Goal: Task Accomplishment & Management: Use online tool/utility

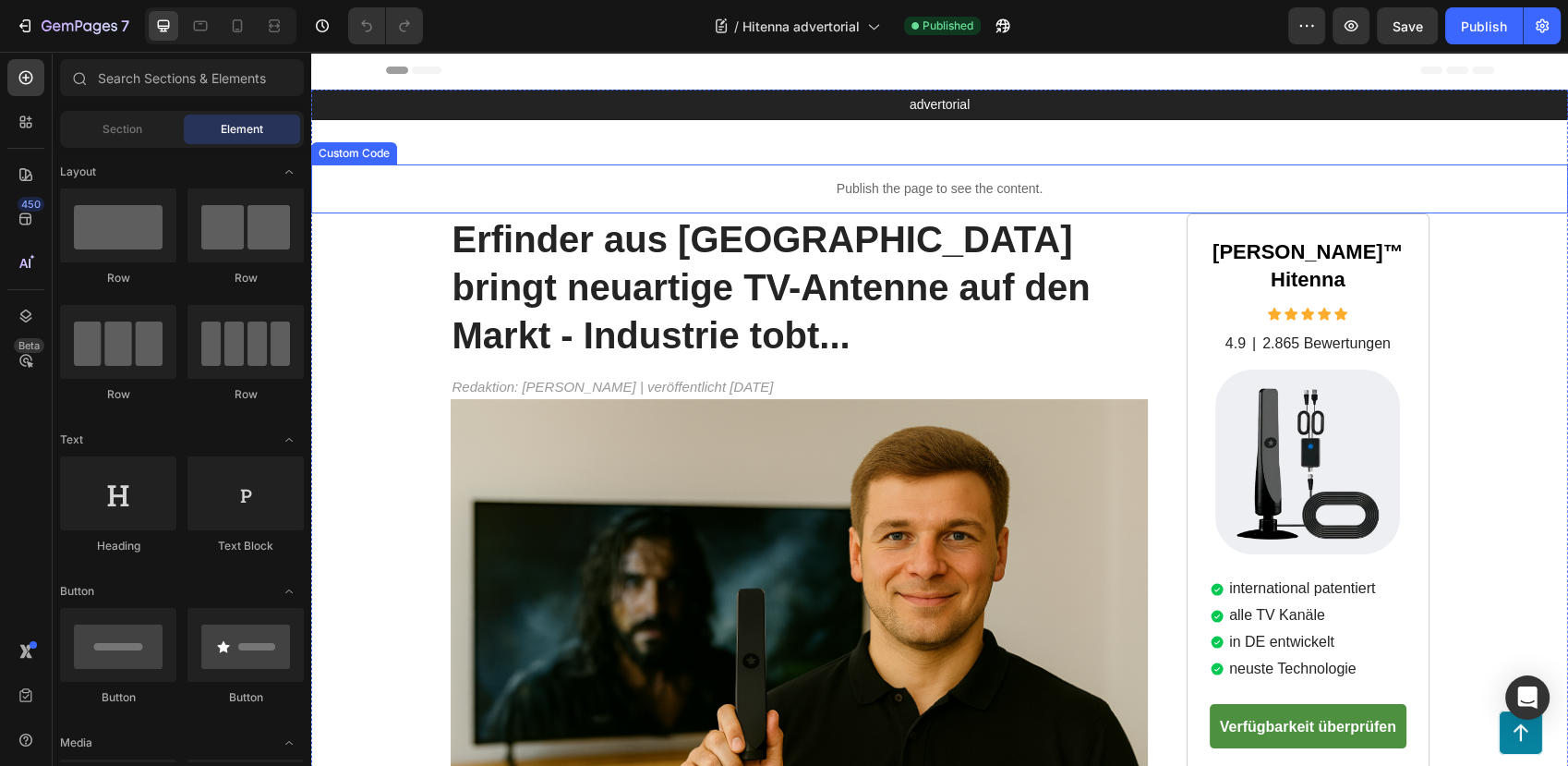
click at [685, 179] on p "Publish the page to see the content." at bounding box center [939, 188] width 1257 height 20
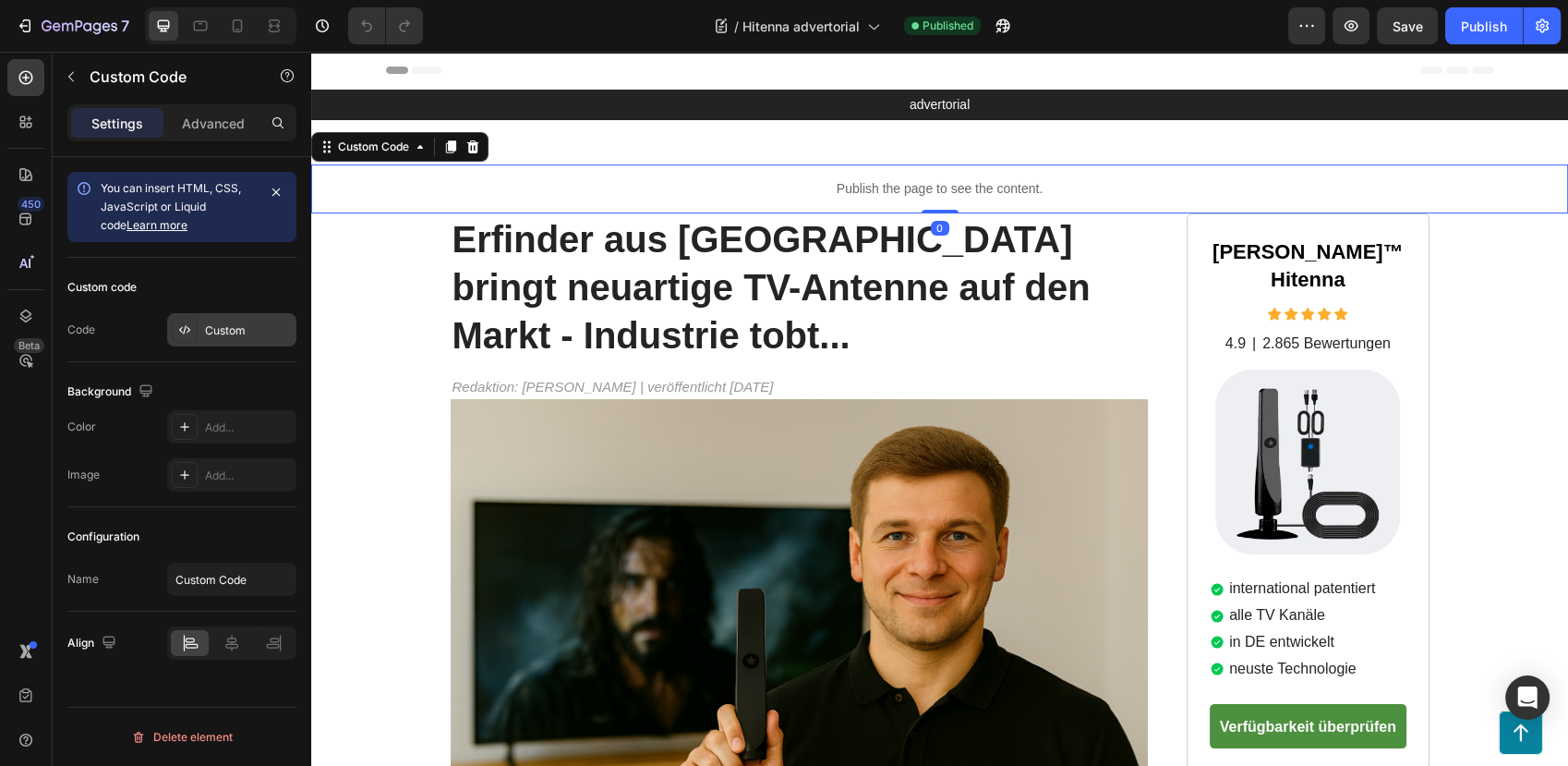
click at [201, 328] on div "Custom" at bounding box center [231, 330] width 130 height 34
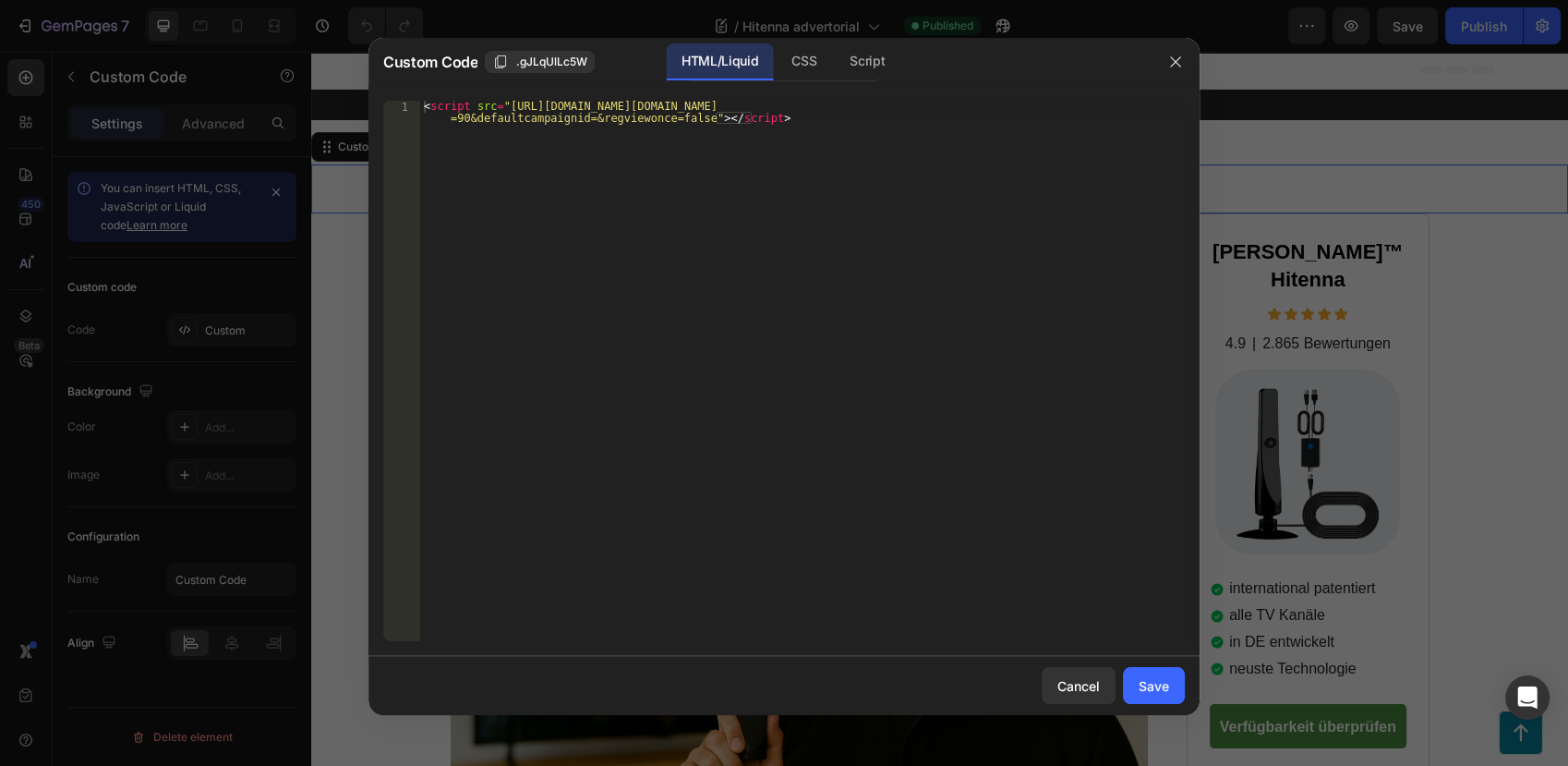
type textarea "<script src="[URL][DOMAIN_NAME][DOMAIN_NAME]"></script>"
click at [645, 130] on div "< script src = "[URL][DOMAIN_NAME][DOMAIN_NAME] =90&defaultcampaignid=&regviewo…" at bounding box center [802, 395] width 765 height 589
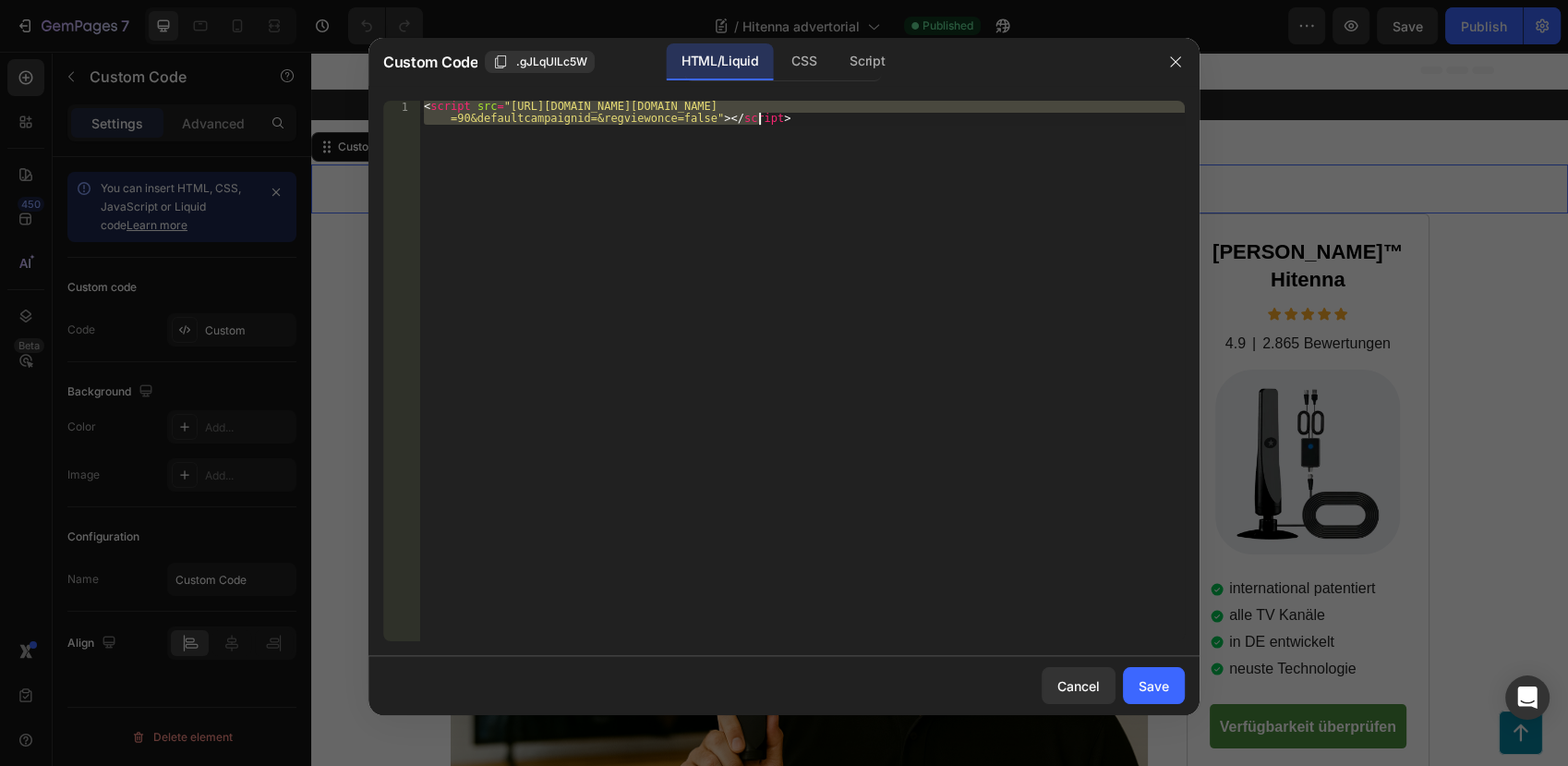
click at [1534, 154] on div at bounding box center [784, 383] width 1568 height 766
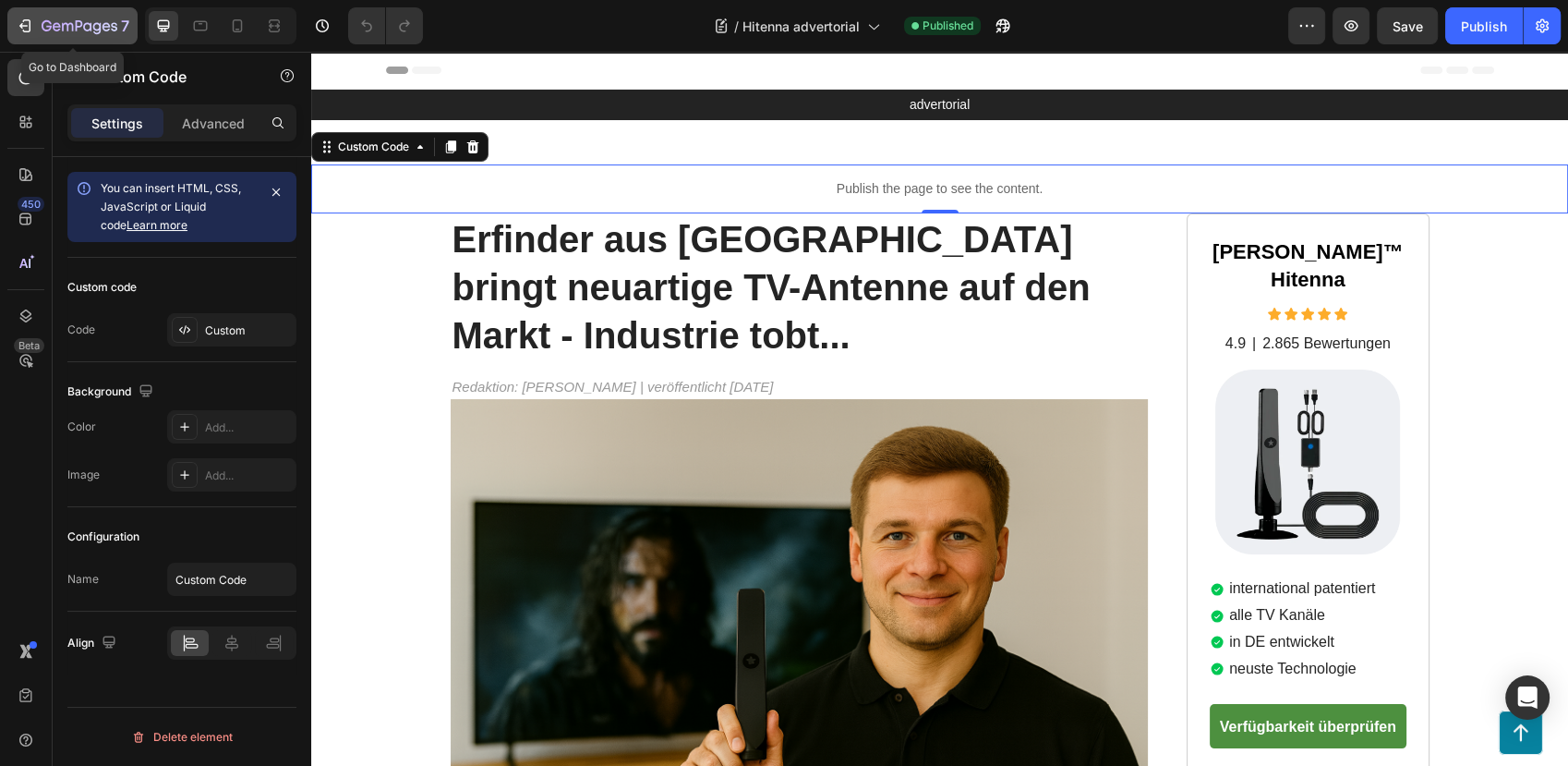
click at [95, 26] on icon "button" at bounding box center [79, 27] width 75 height 16
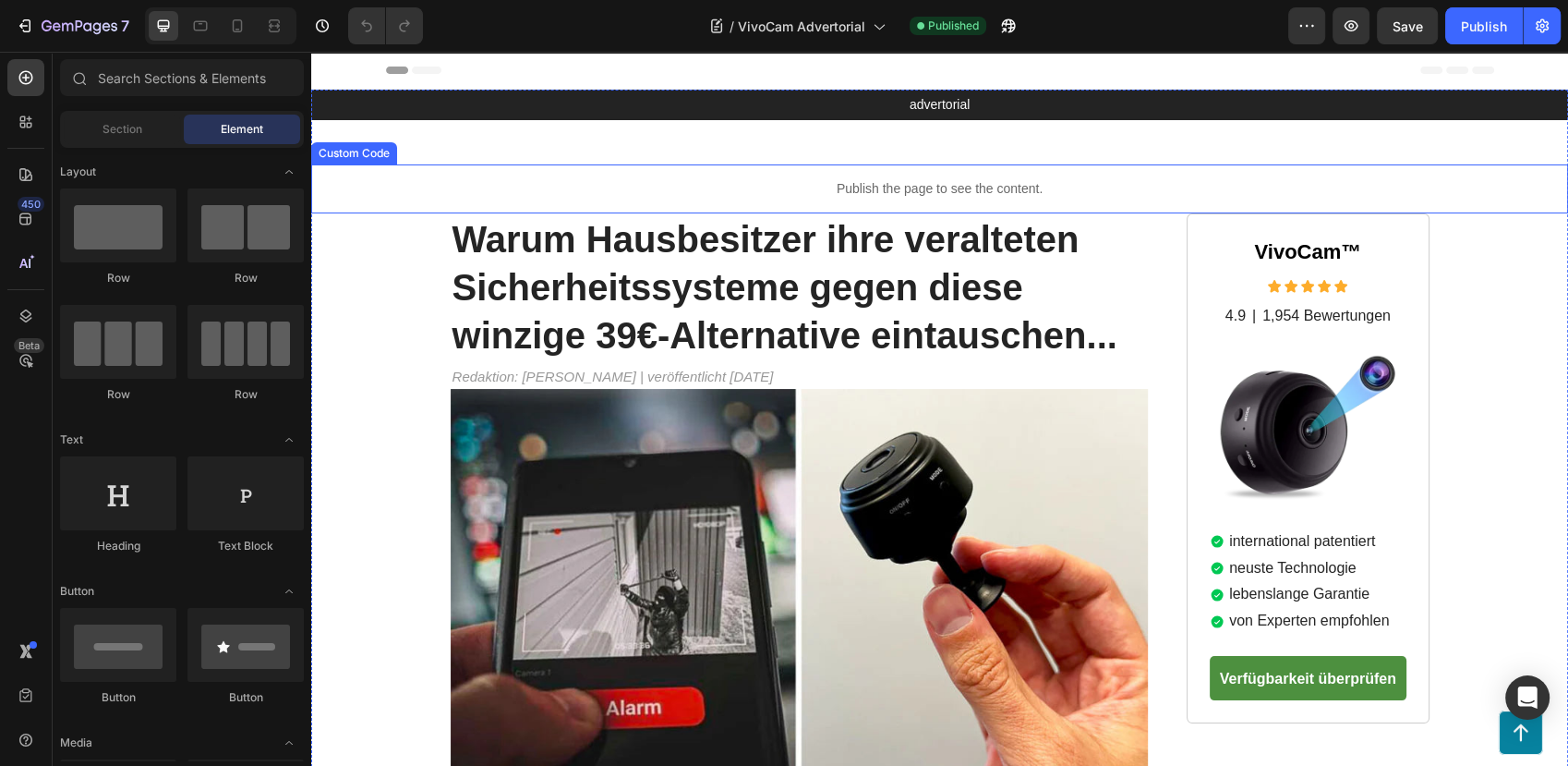
click at [837, 172] on div "Publish the page to see the content." at bounding box center [939, 188] width 1257 height 49
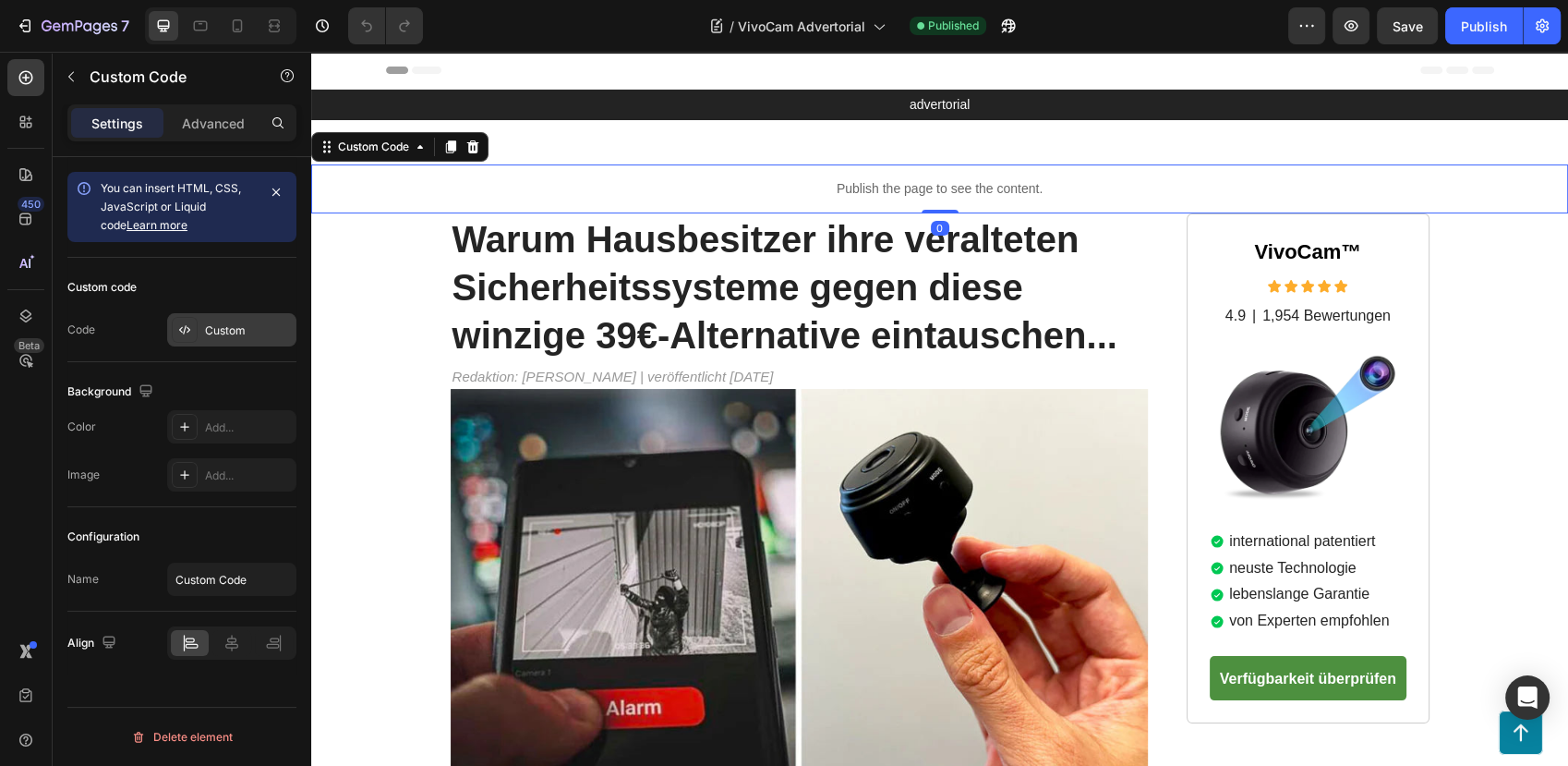
click at [234, 326] on div "Custom" at bounding box center [248, 331] width 87 height 17
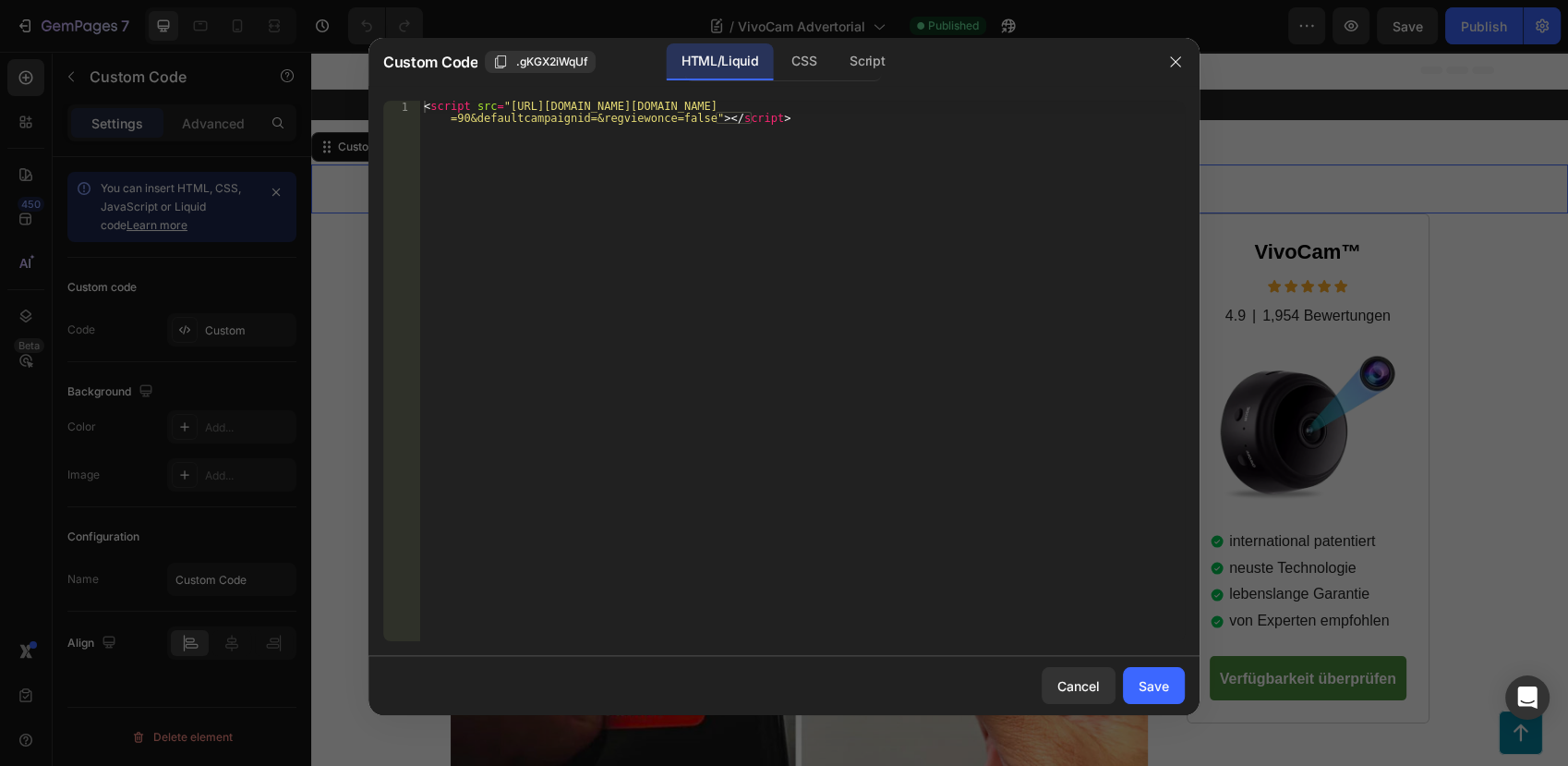
click at [762, 148] on div "< script src = "https://blog.festberg.com/uniclick.js?attribution=lastpaid&cook…" at bounding box center [802, 395] width 765 height 589
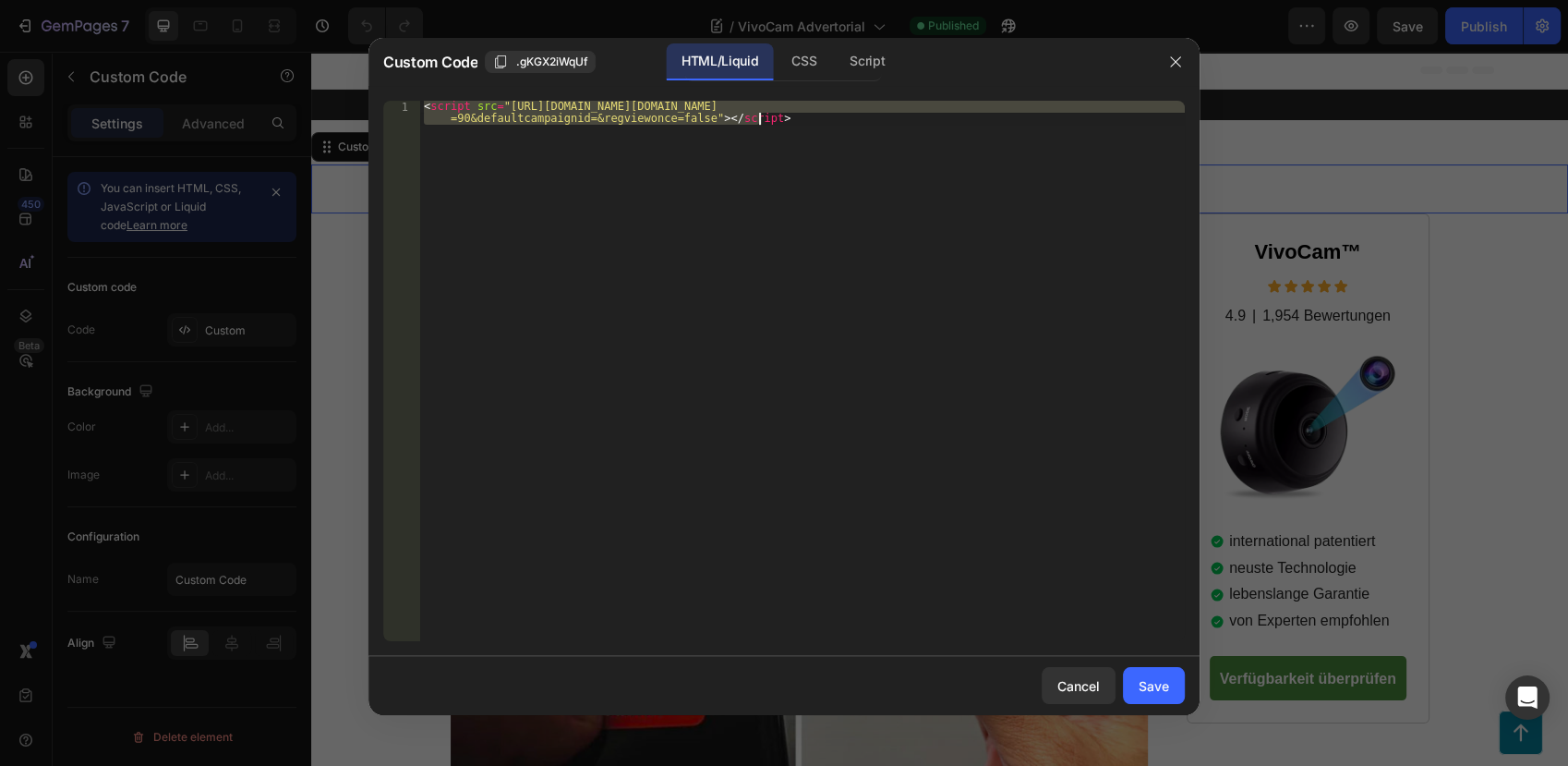
paste textarea "max-berg.com/uniclick.js?attribution=lastpaid&cookiedomain=max-"
type textarea "<script src="[URL][DOMAIN_NAME][DOMAIN_NAME]"></script>"
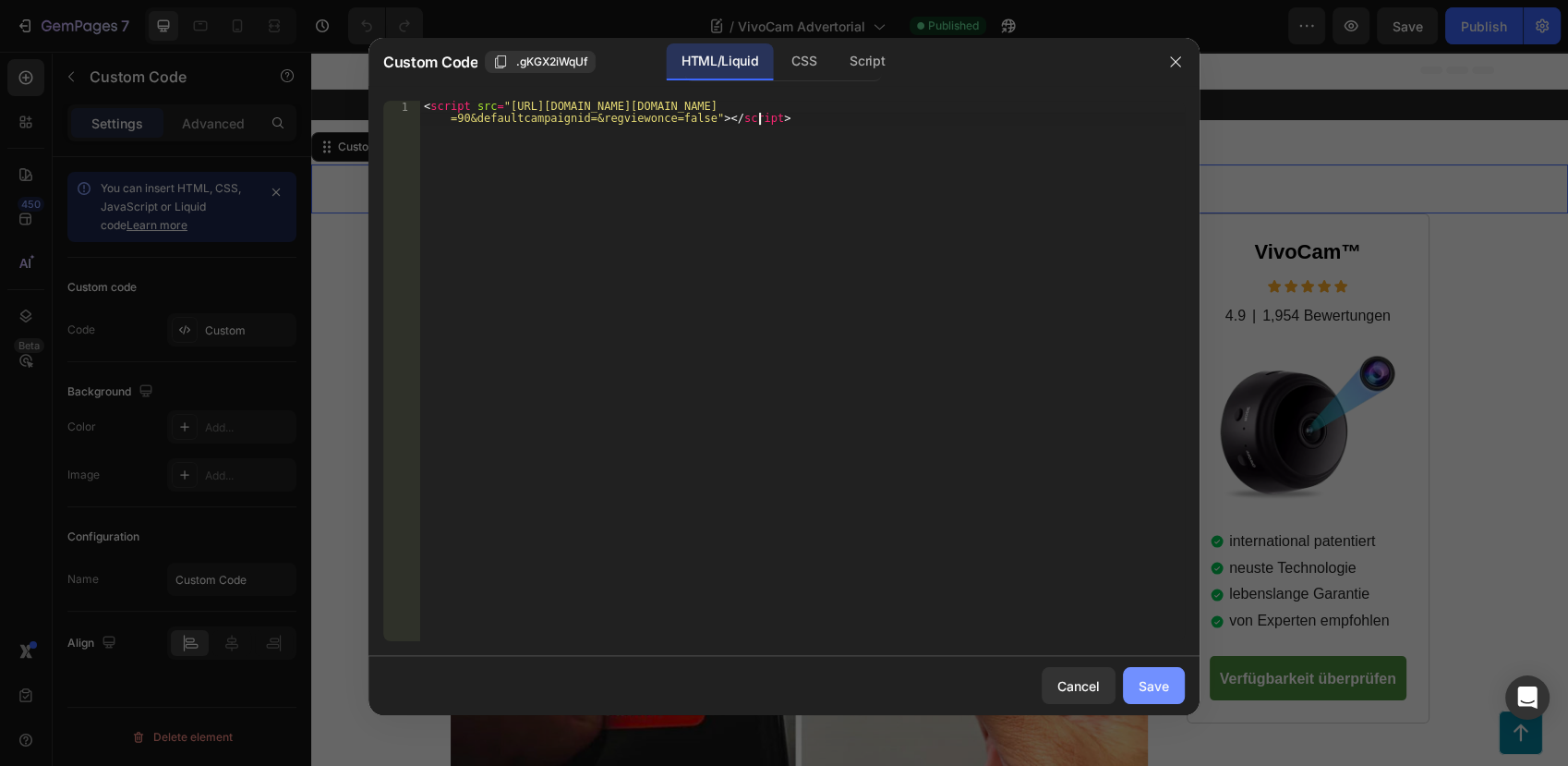
click at [1143, 677] on div "Save" at bounding box center [1153, 686] width 31 height 20
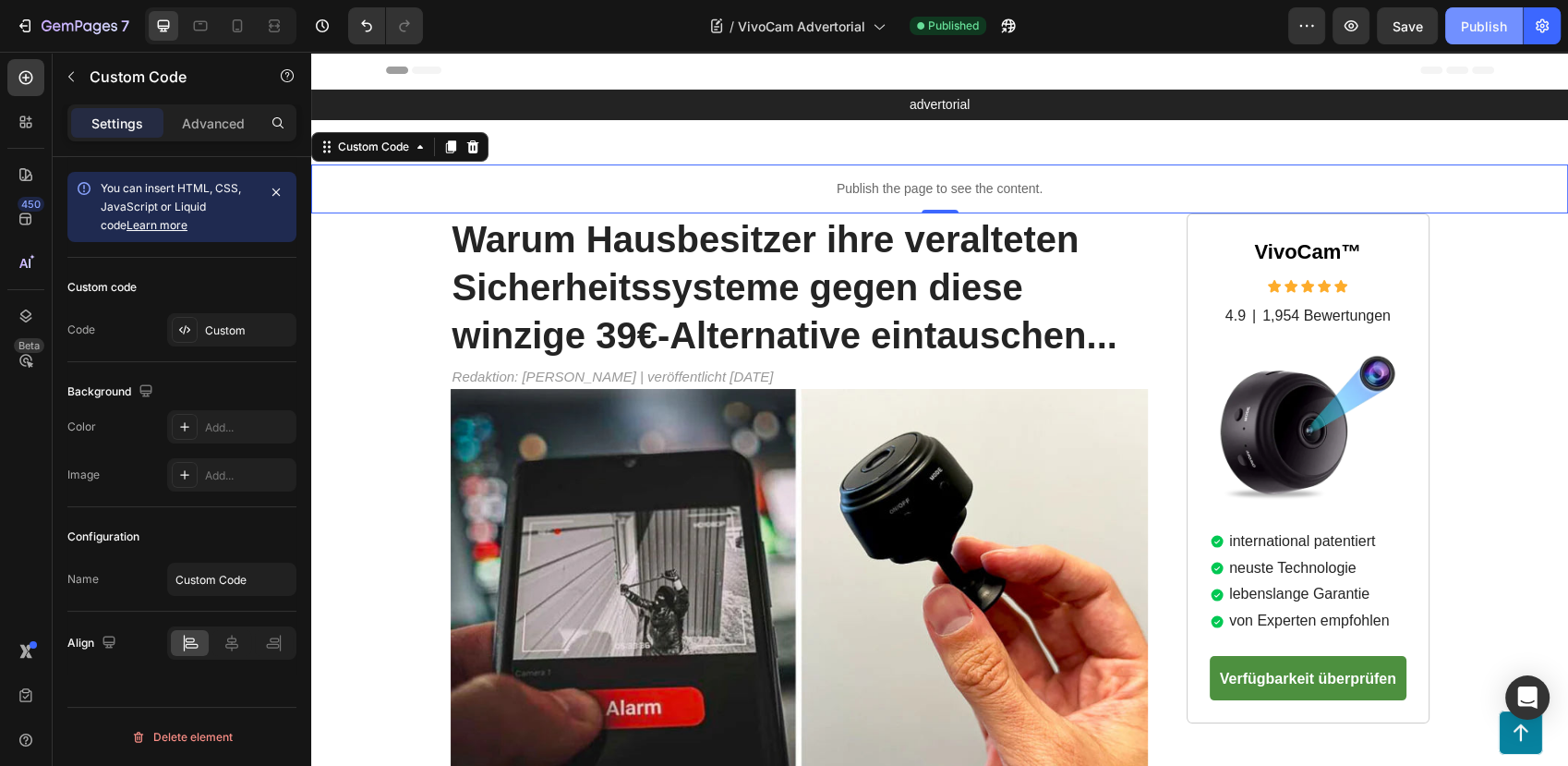
click at [1450, 17] on button "Publish" at bounding box center [1484, 26] width 77 height 37
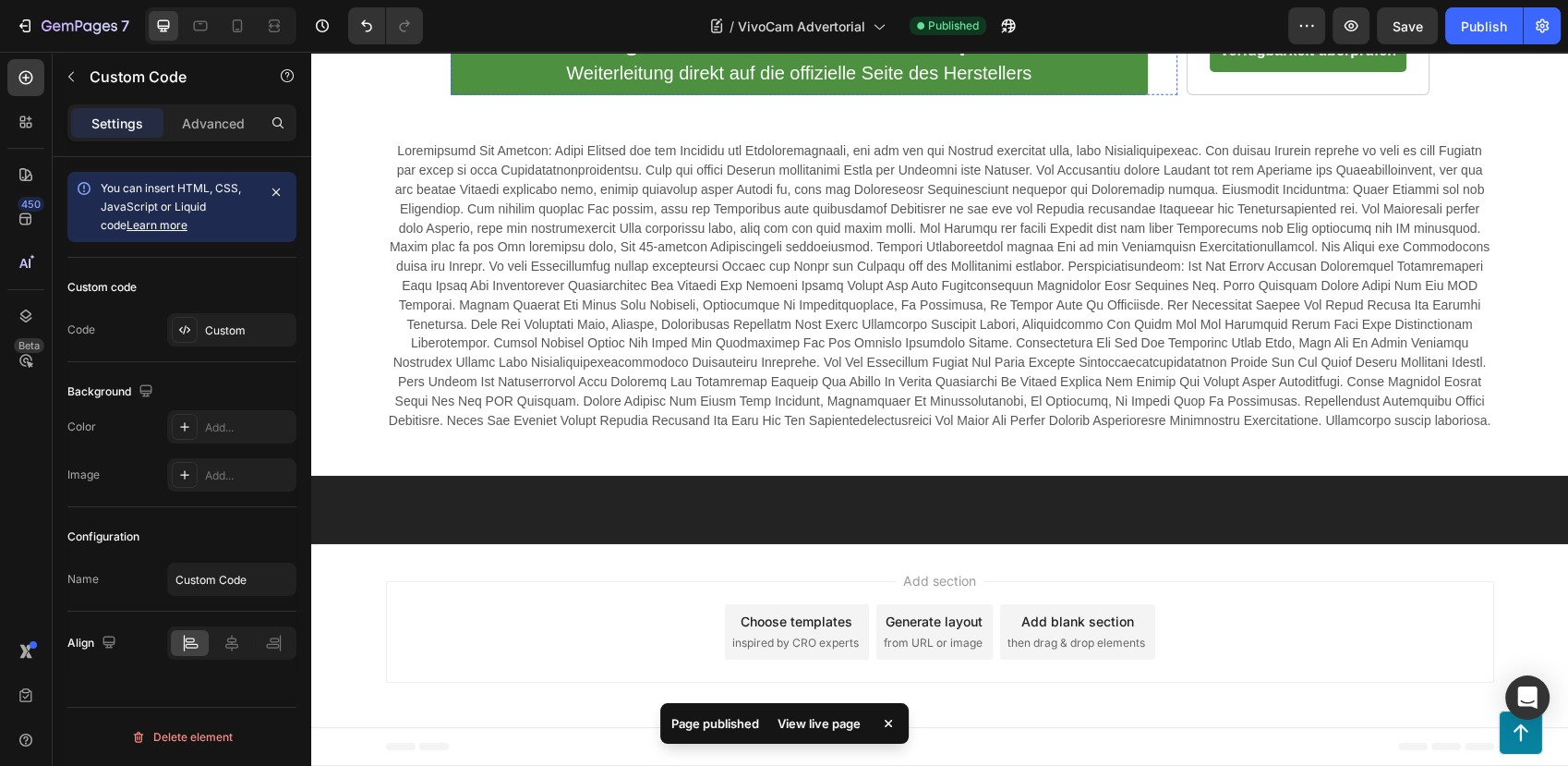
scroll to position [7802, 0]
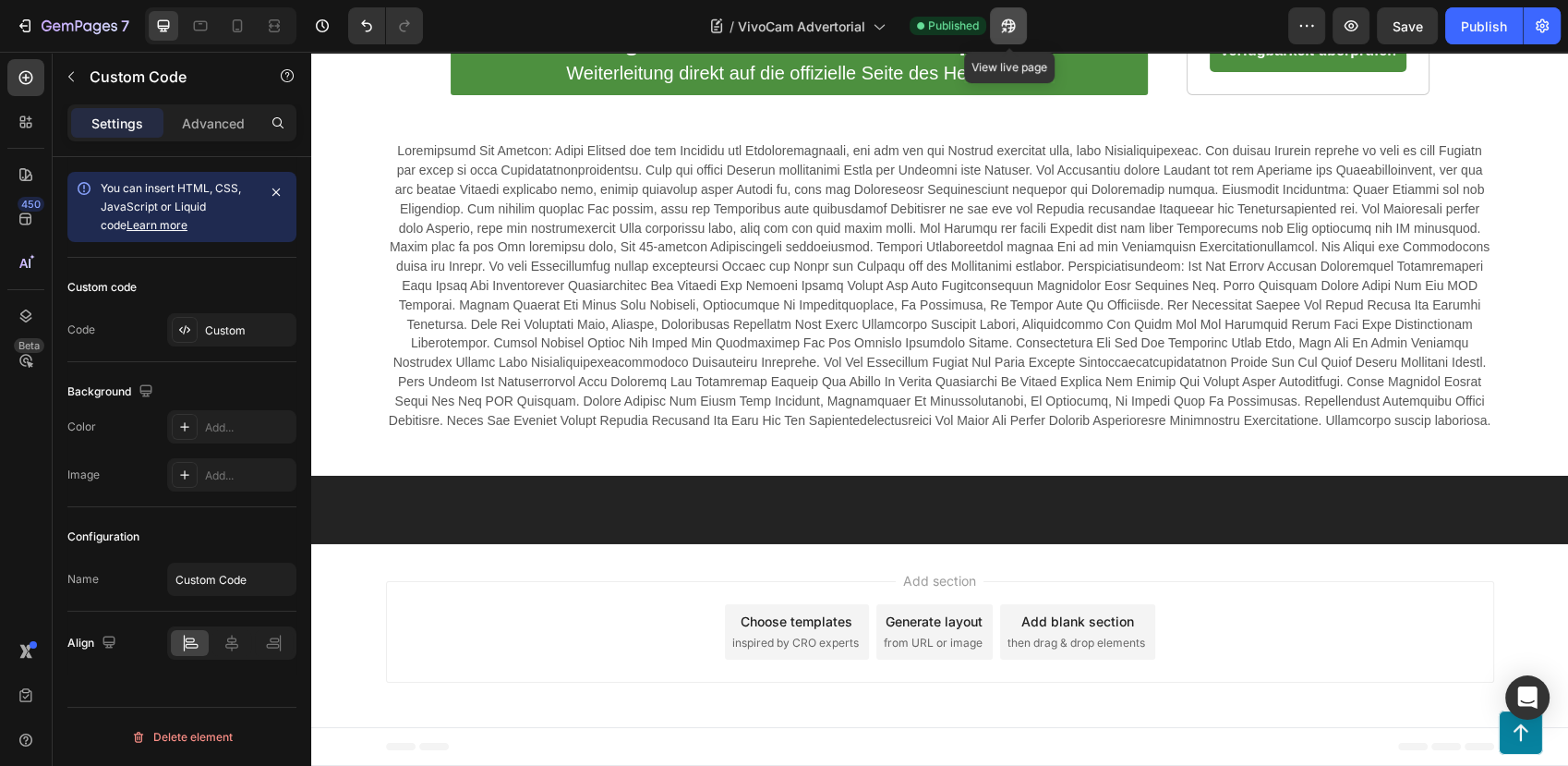
click at [1015, 20] on icon "button" at bounding box center [1009, 26] width 19 height 19
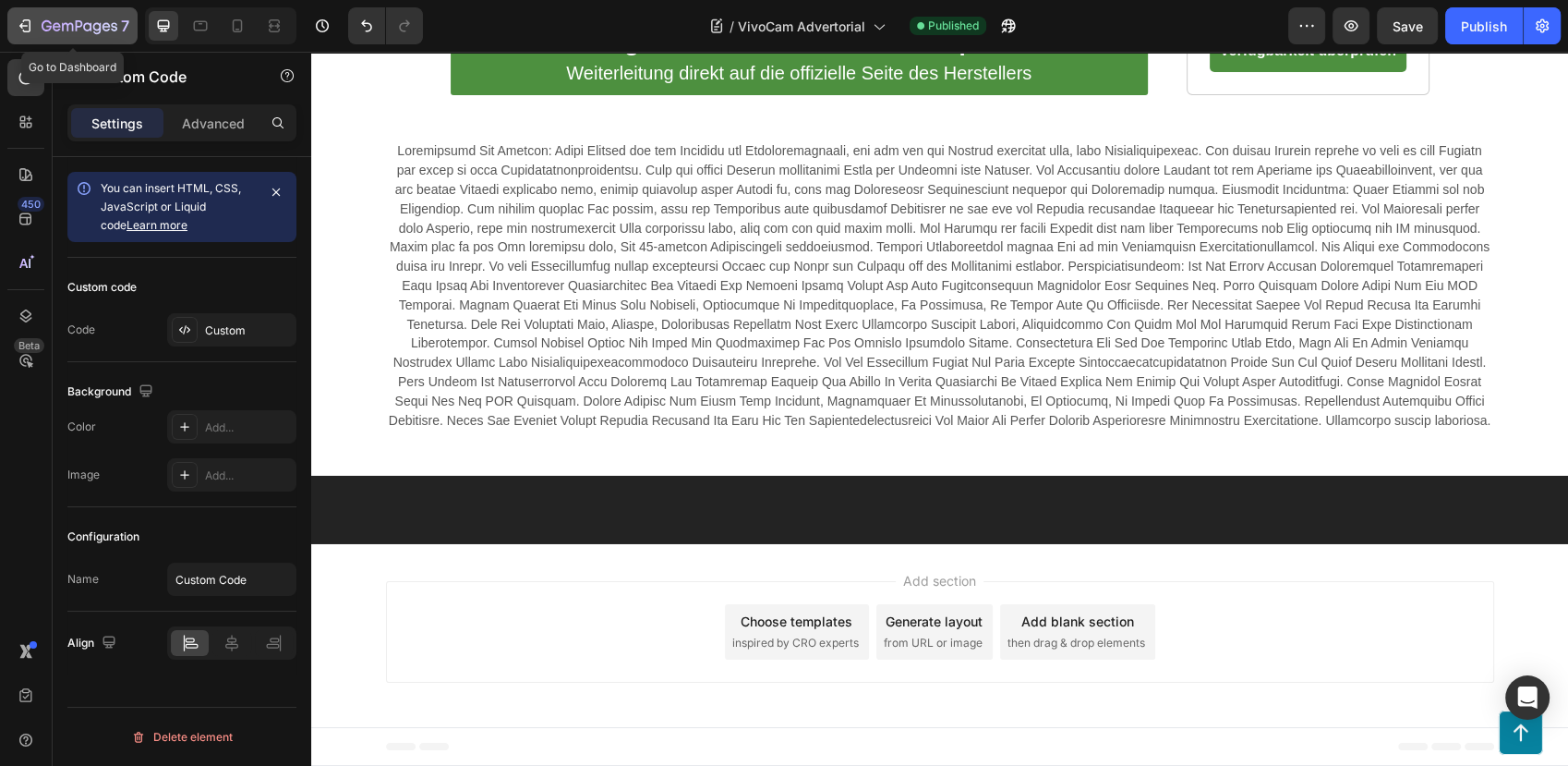
click at [50, 39] on button "7" at bounding box center [73, 26] width 130 height 37
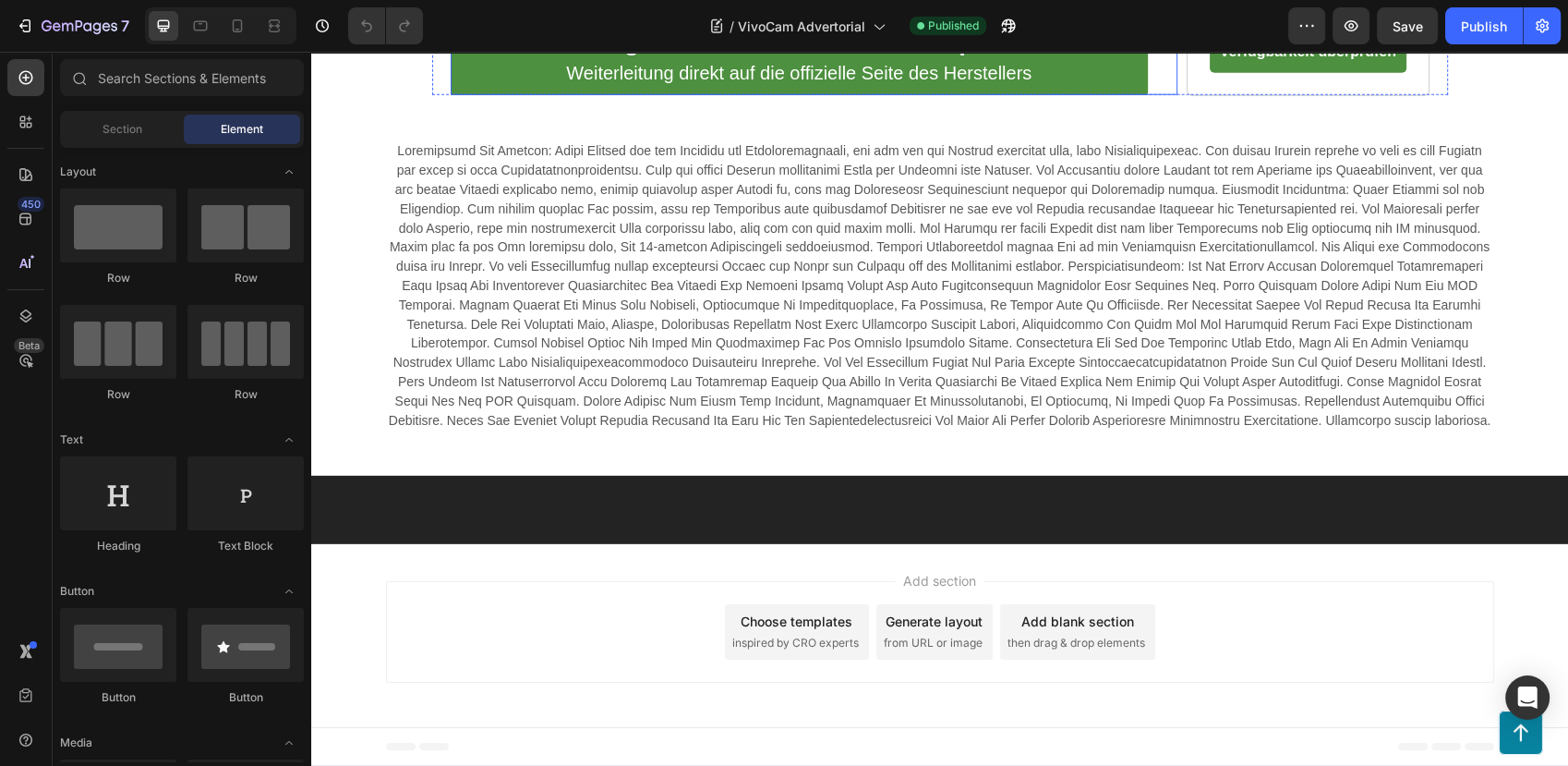
scroll to position [8109, 0]
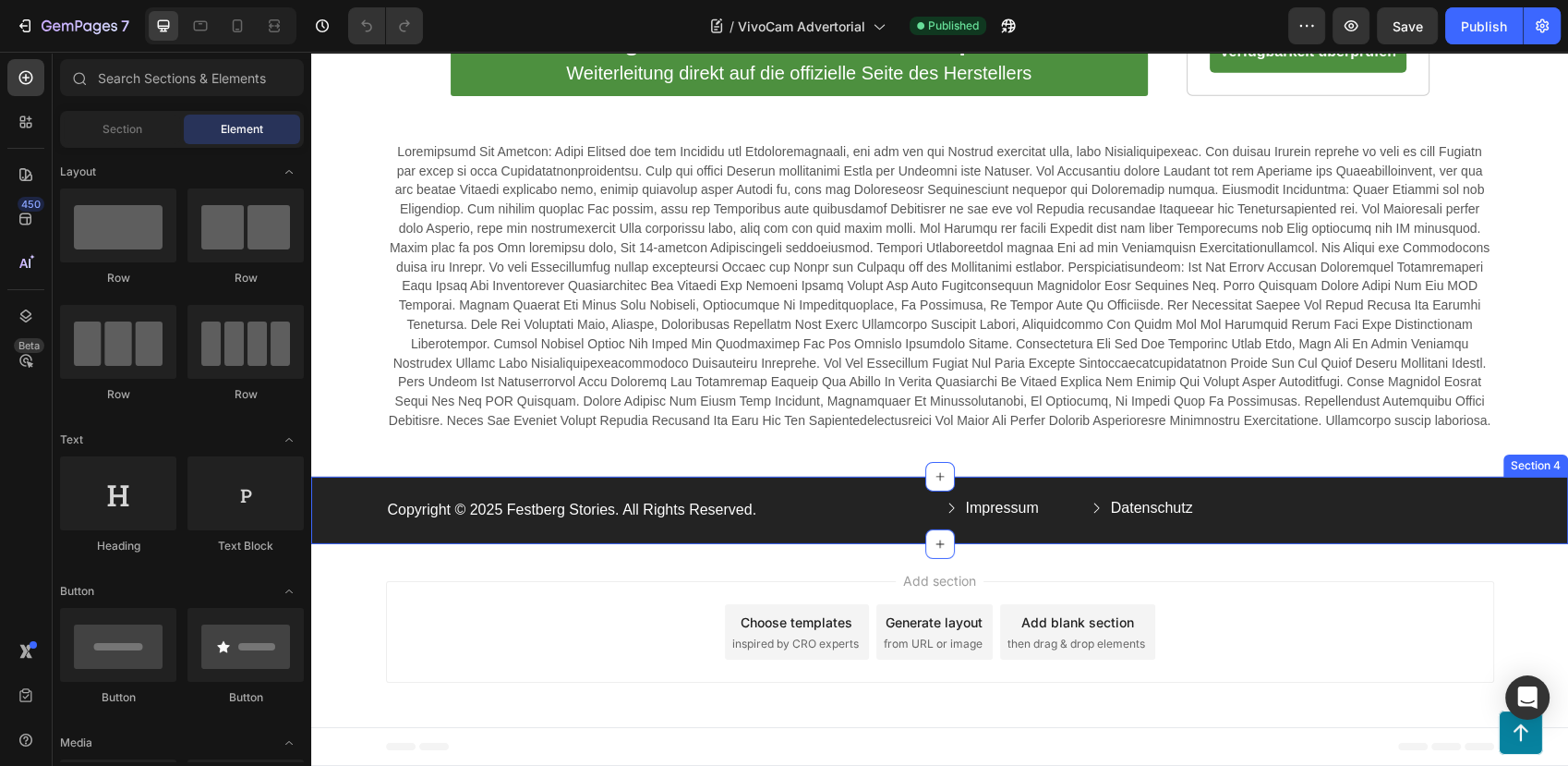
click at [560, 520] on p "Copyright © 2025 Festberg Stories. All Rights Reserved." at bounding box center [661, 510] width 547 height 20
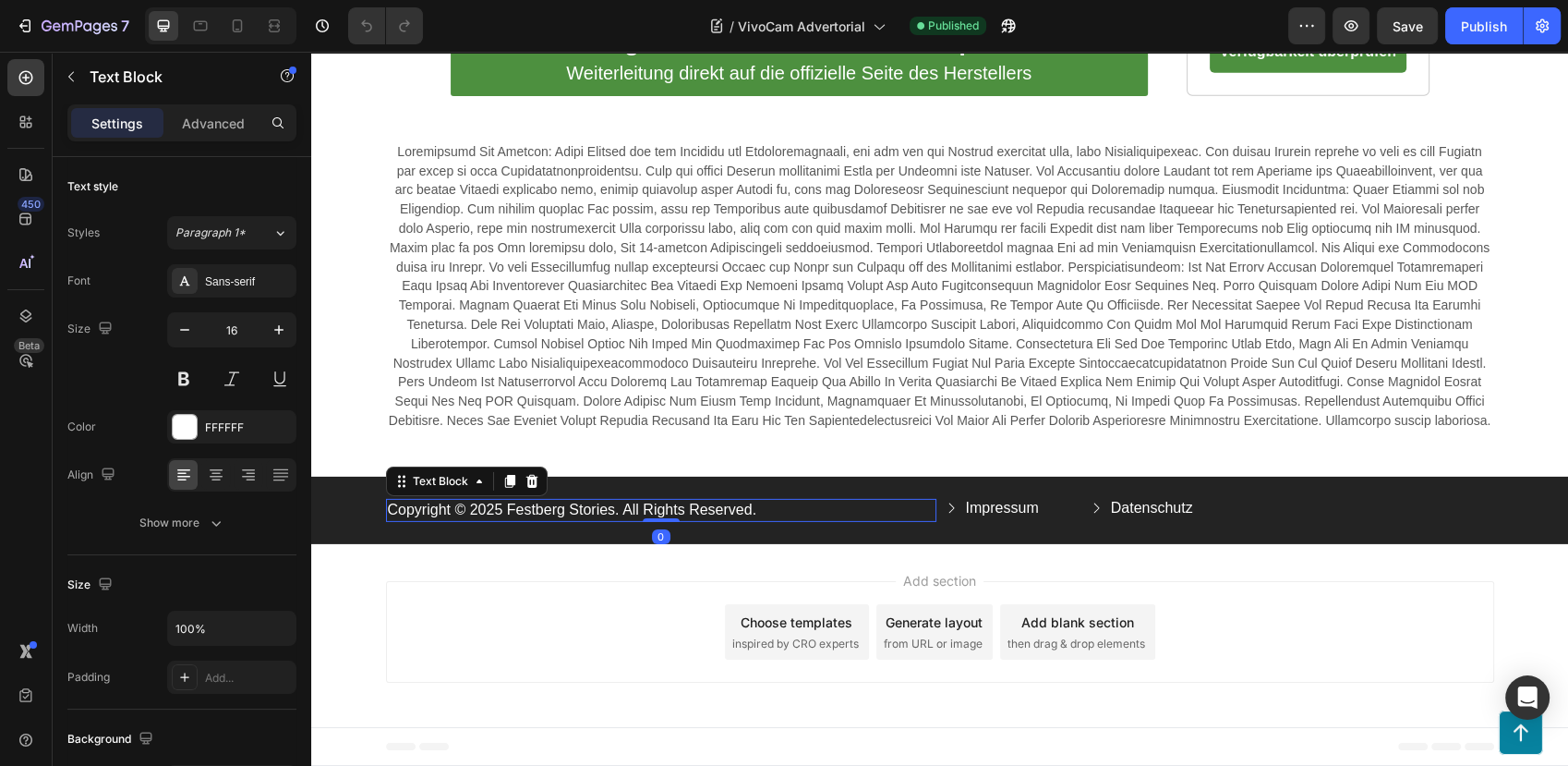
click at [525, 520] on p "Copyright © 2025 Festberg Stories. All Rights Reserved." at bounding box center [661, 510] width 547 height 20
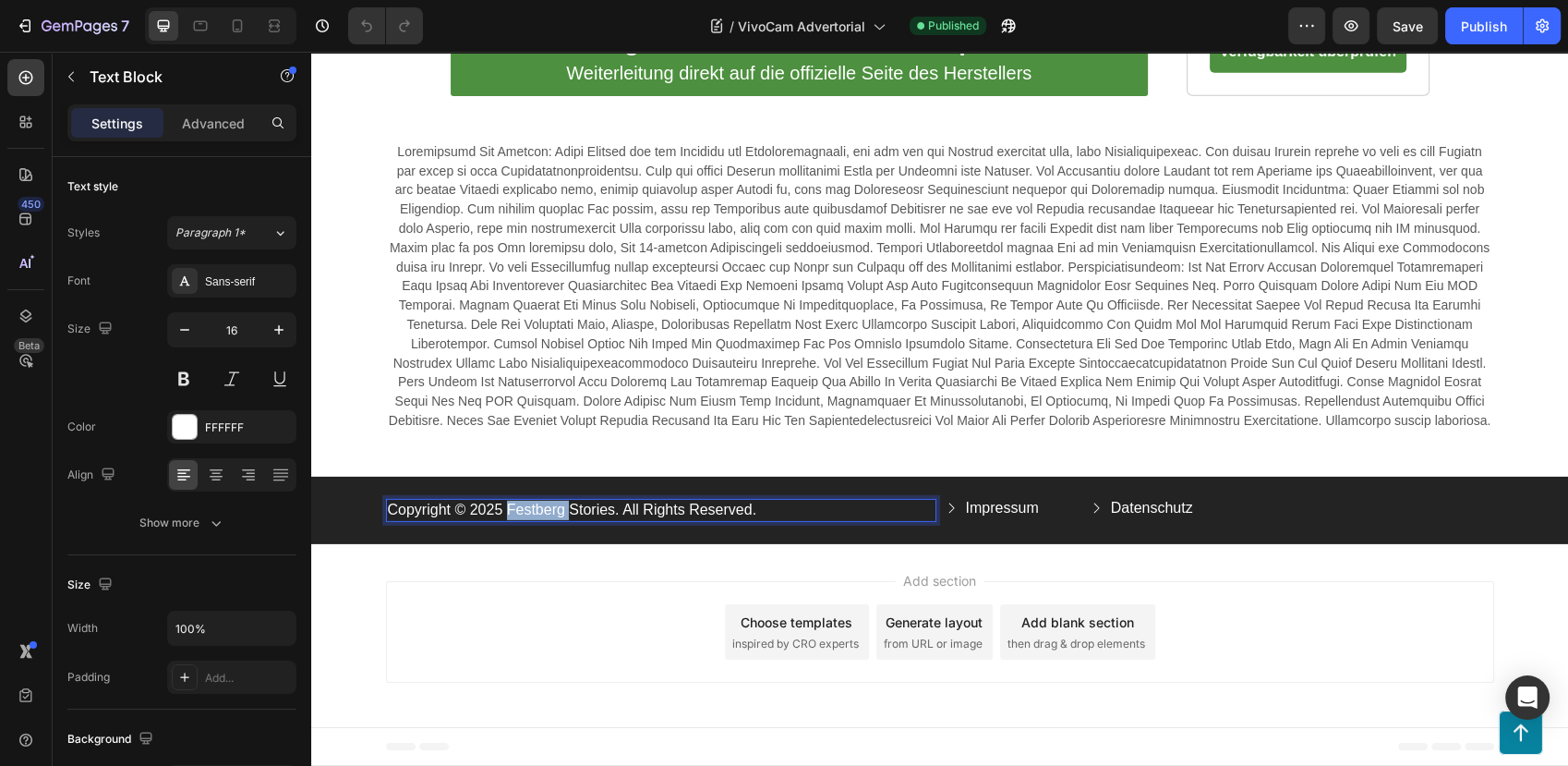
click at [525, 520] on p "Copyright © 2025 Festberg Stories. All Rights Reserved." at bounding box center [661, 510] width 547 height 20
click at [1000, 518] on p "Impressum" at bounding box center [1002, 508] width 73 height 20
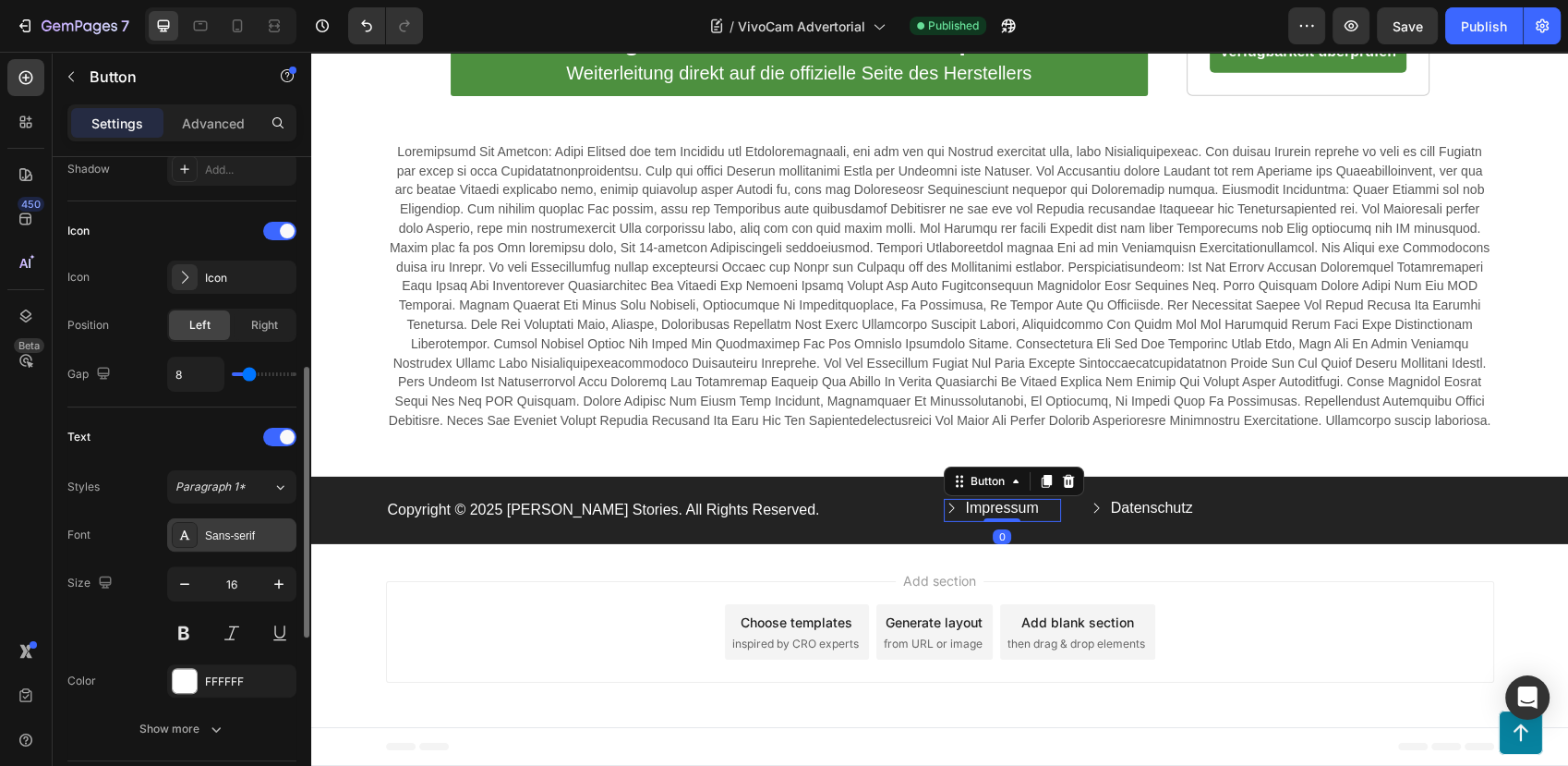
scroll to position [923, 0]
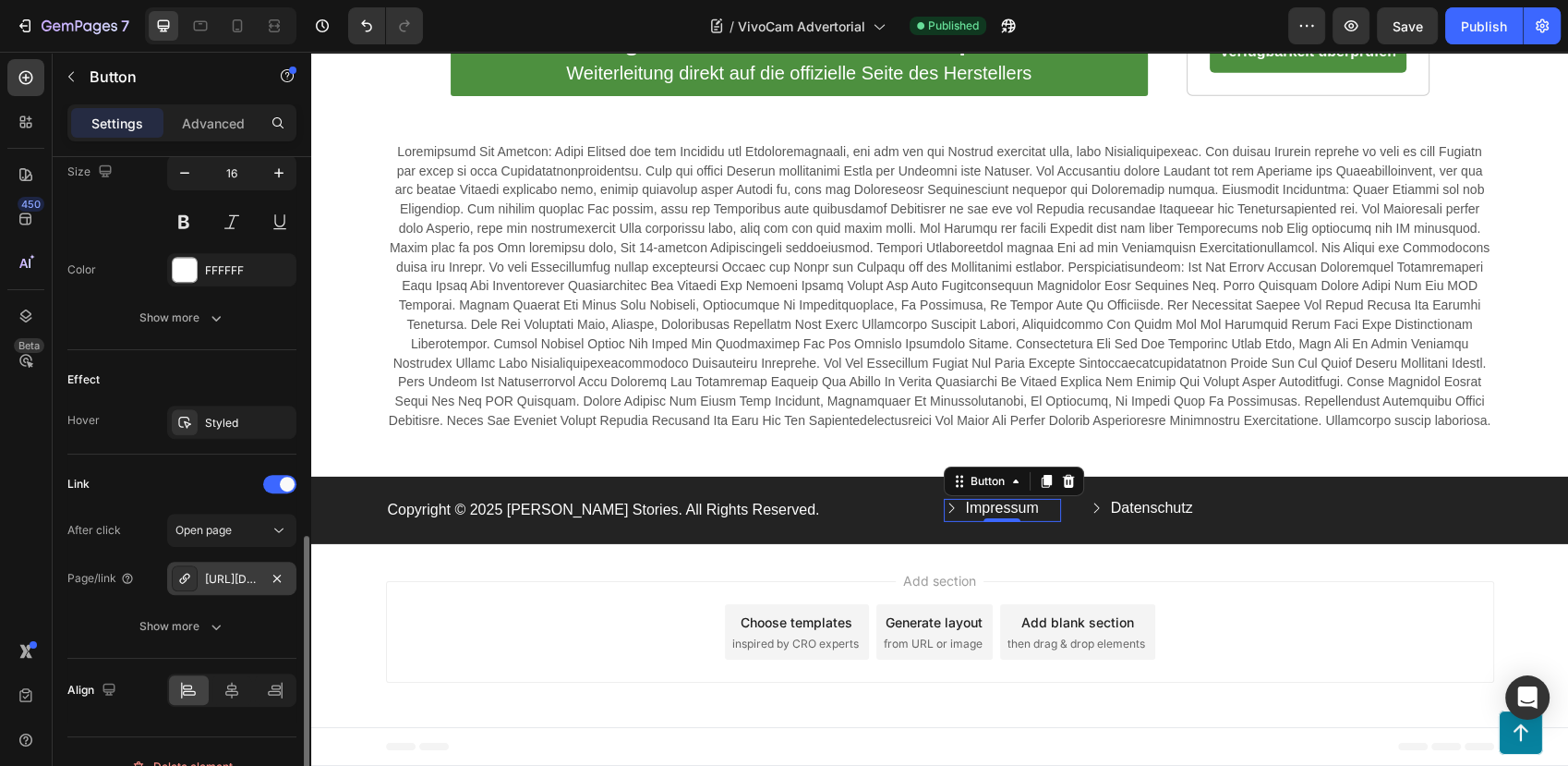
click at [248, 566] on div "https://festberg.com/impressum" at bounding box center [231, 579] width 130 height 34
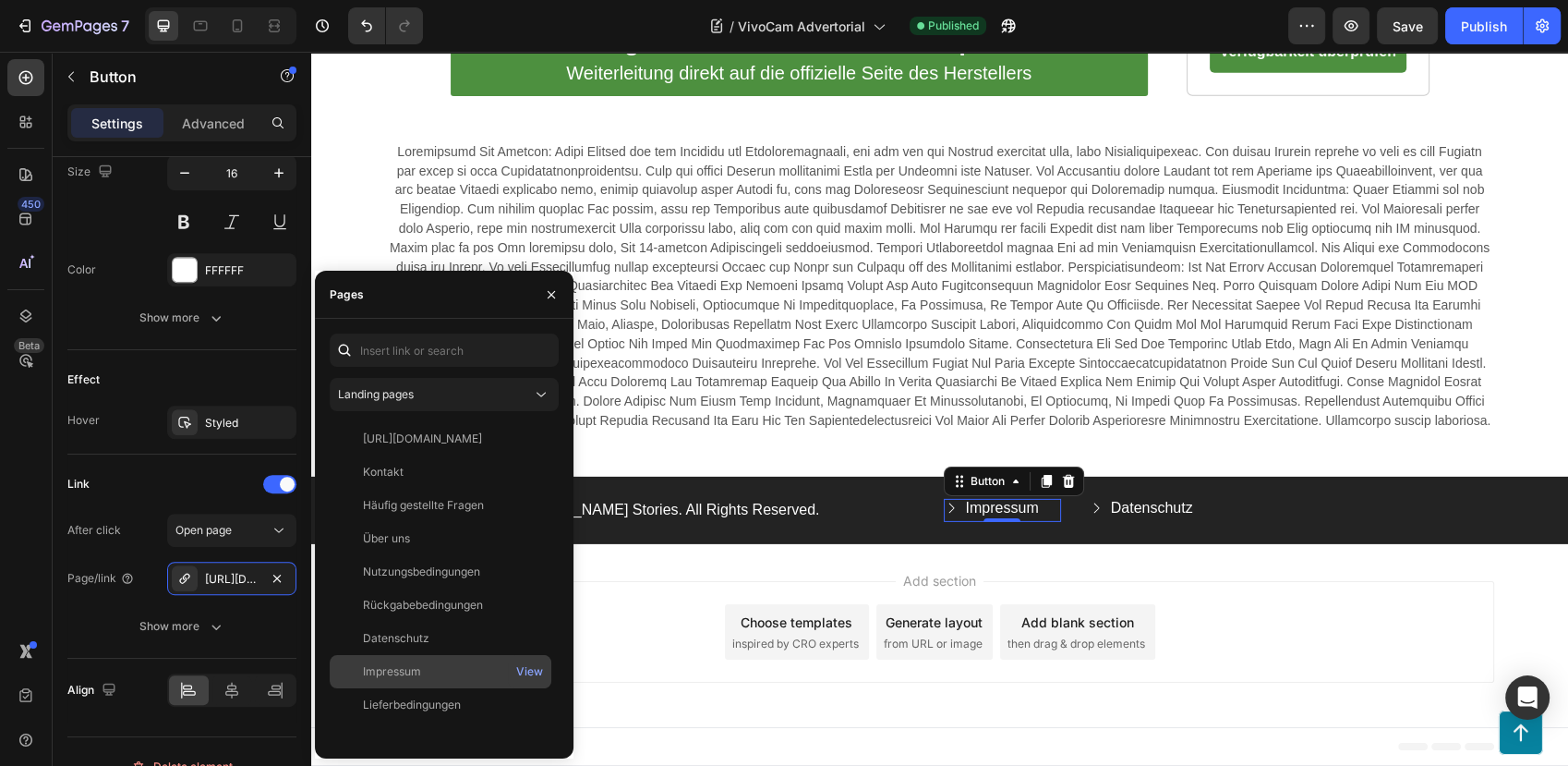
click at [426, 669] on div "Impressum" at bounding box center [441, 672] width 207 height 17
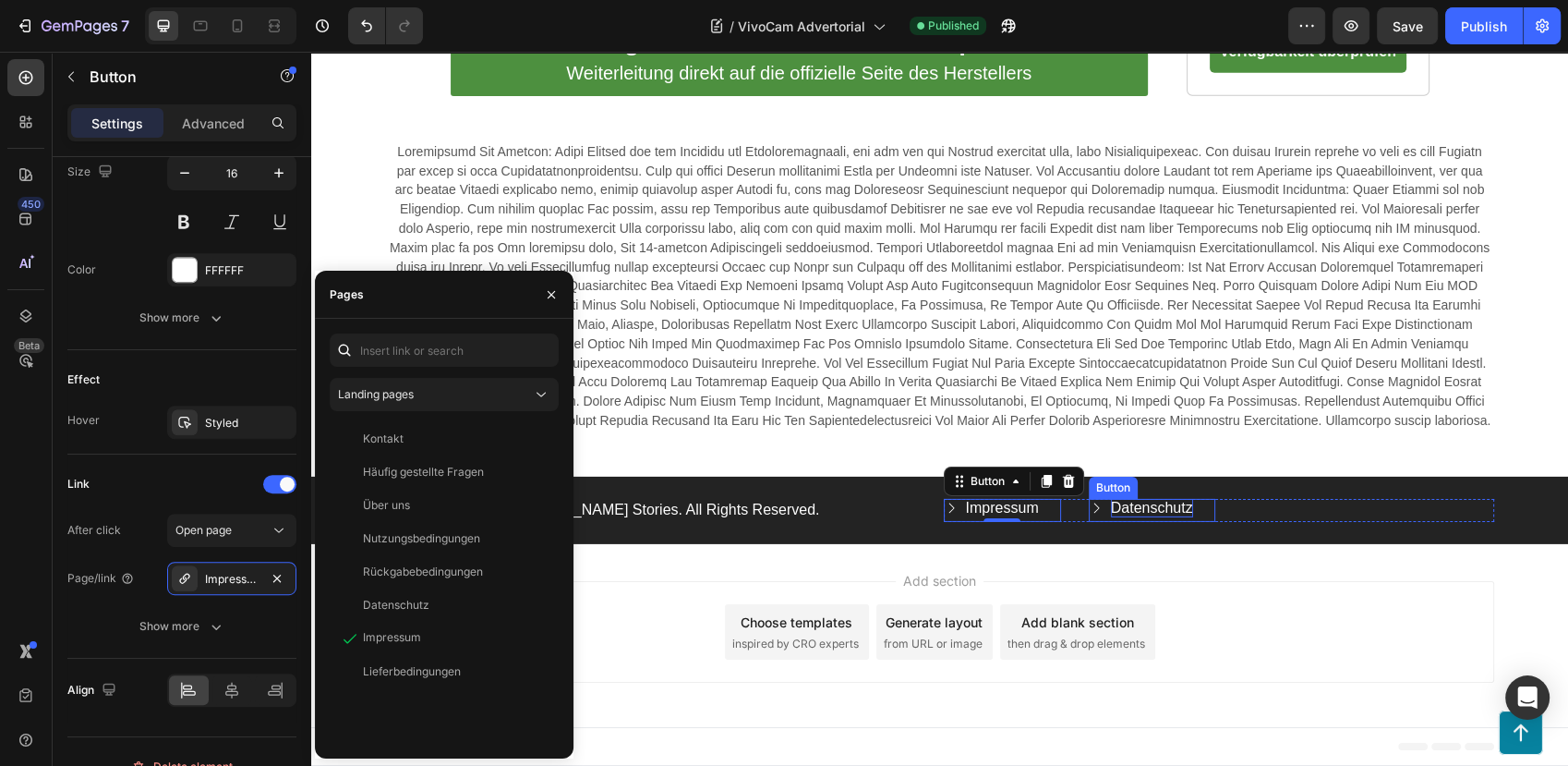
click at [1115, 518] on p "Datenschutz" at bounding box center [1152, 508] width 82 height 20
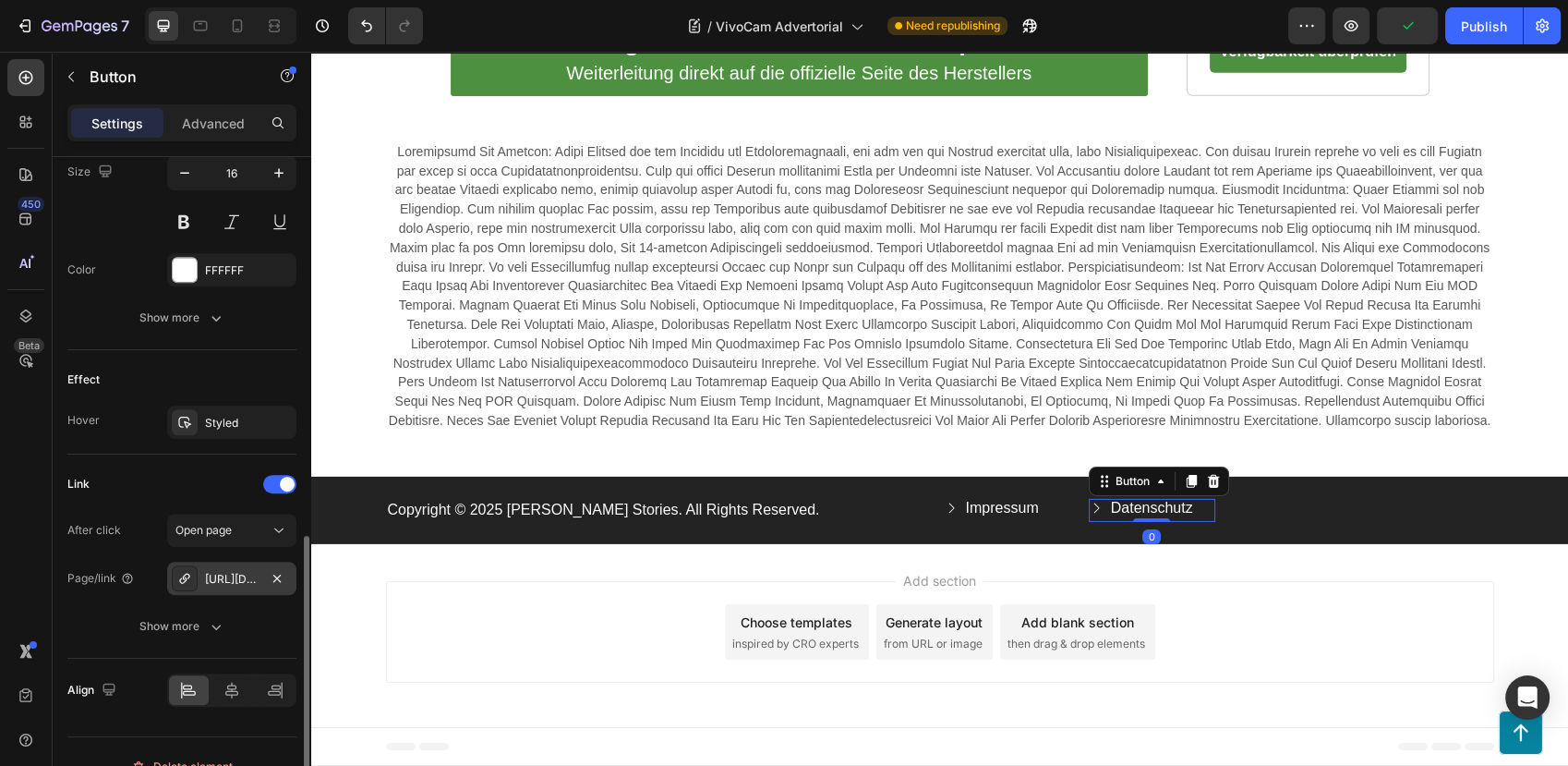
click at [245, 574] on div "https://festberg.com/datenschutz" at bounding box center [232, 580] width 54 height 17
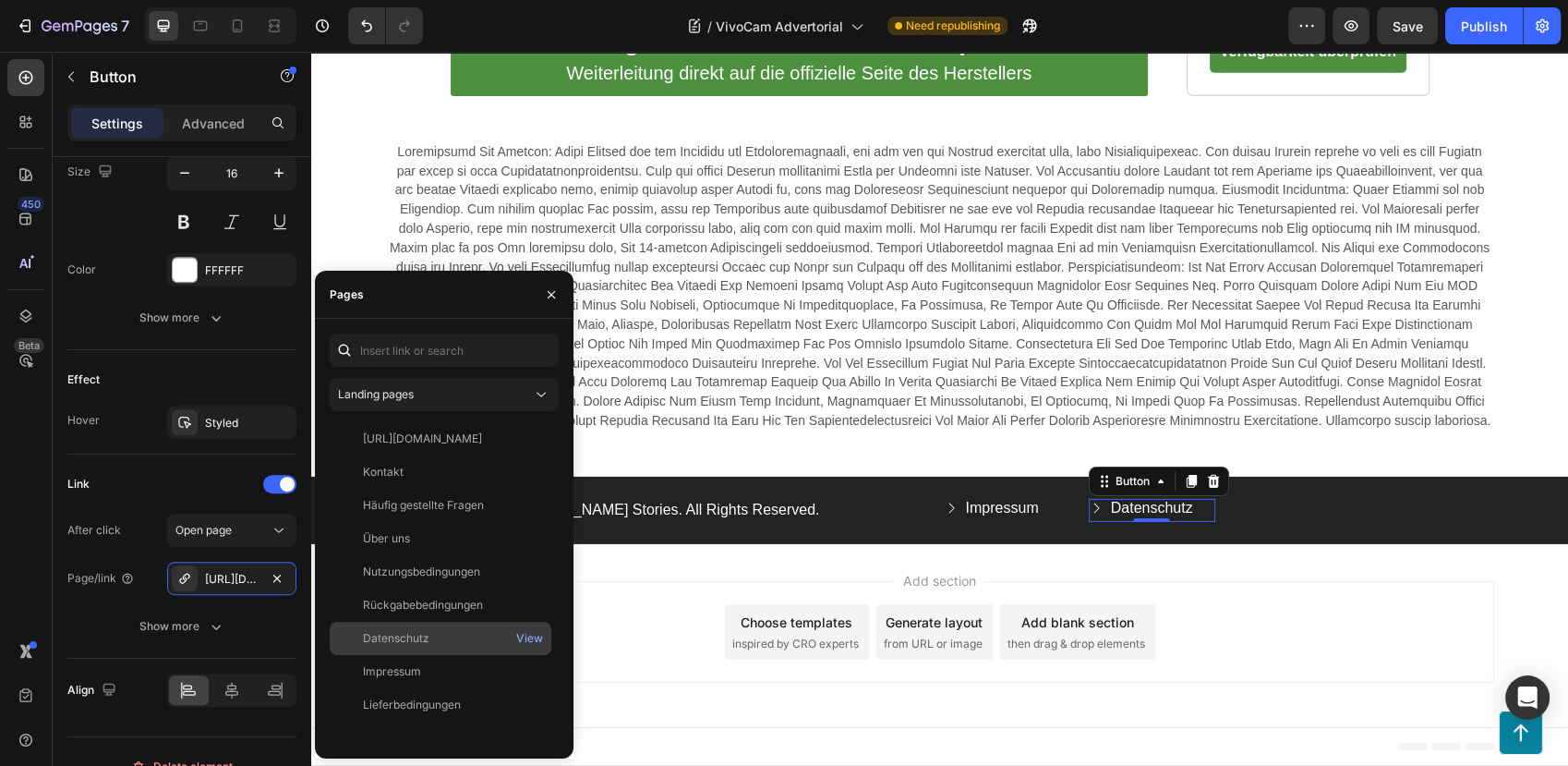
click at [450, 640] on div "Datenschutz" at bounding box center [441, 638] width 207 height 17
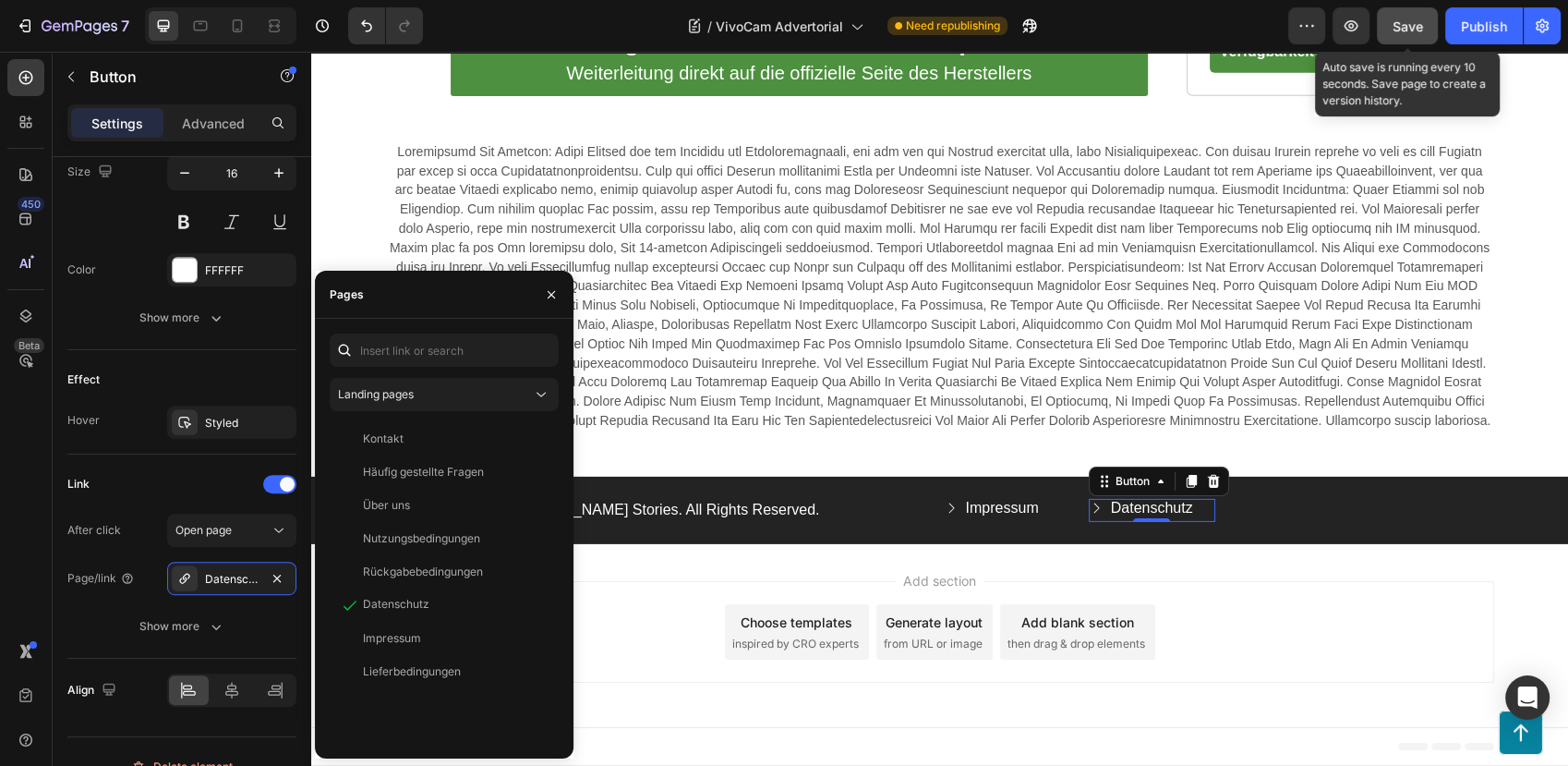
click at [1413, 21] on span "Save" at bounding box center [1408, 26] width 31 height 16
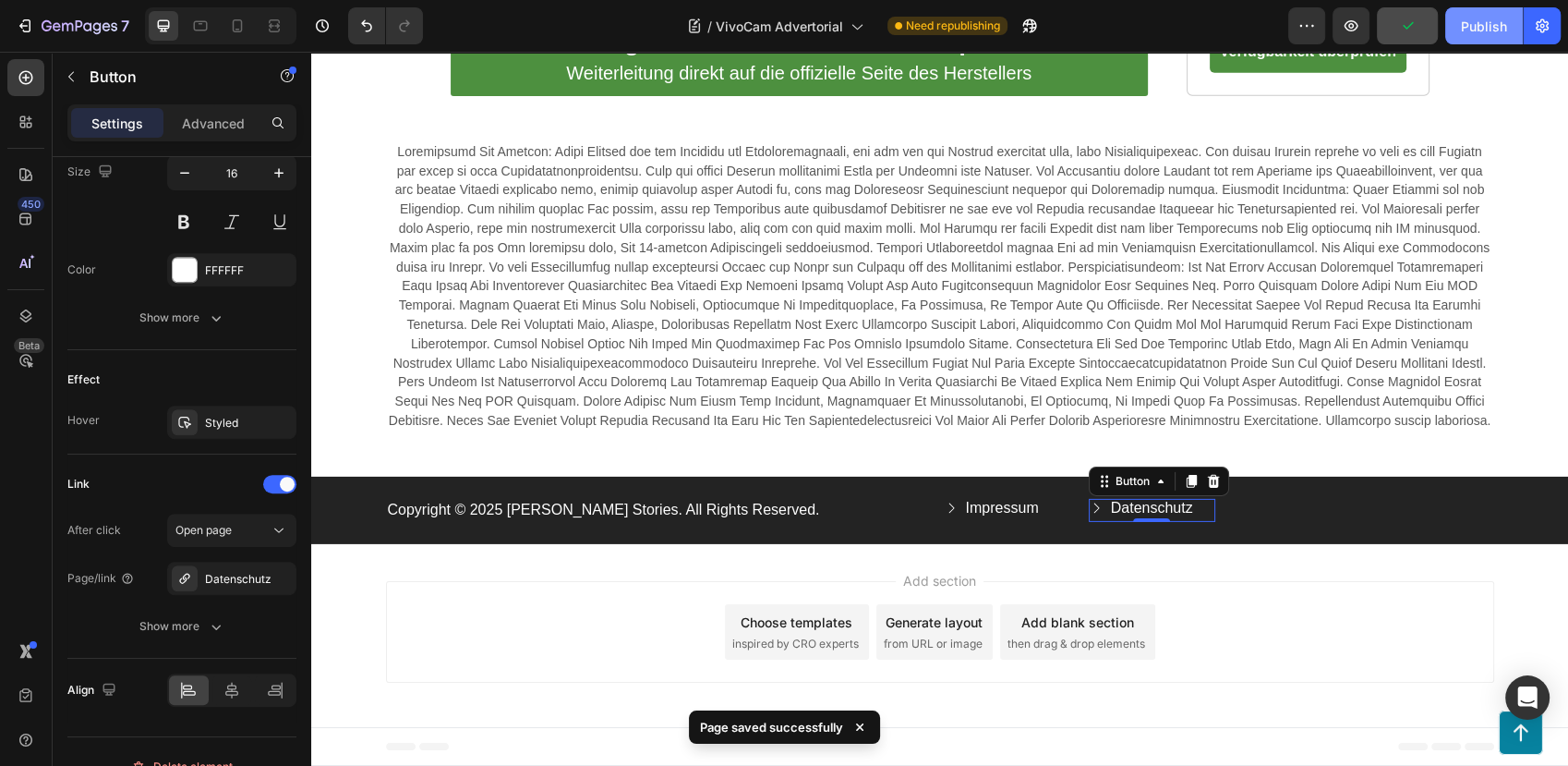
click at [1506, 38] on button "Publish" at bounding box center [1484, 26] width 77 height 37
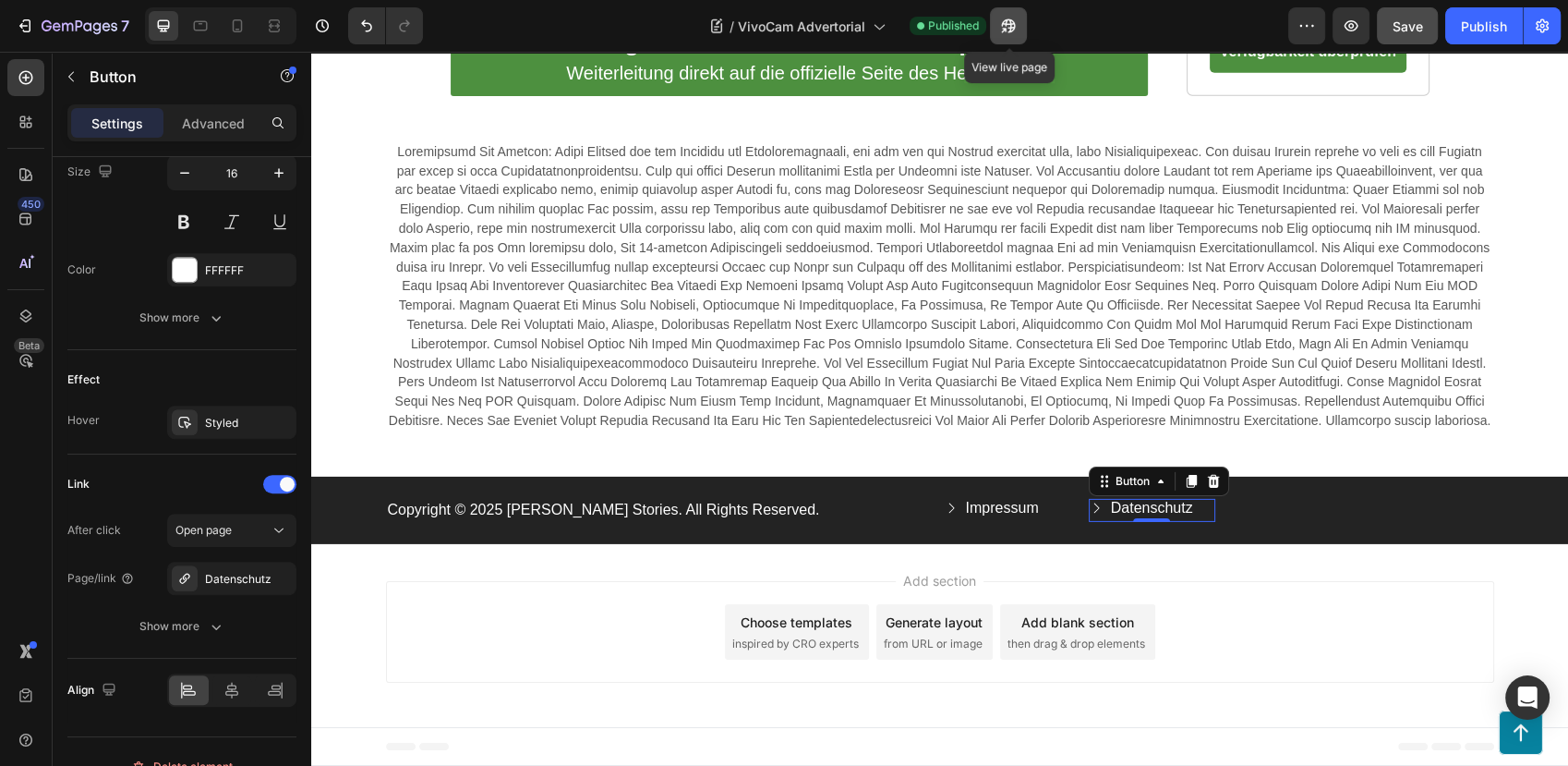
click at [1000, 31] on icon "button" at bounding box center [1009, 26] width 19 height 19
click at [66, 18] on div "7" at bounding box center [86, 26] width 88 height 22
